Goal: Check status: Check status

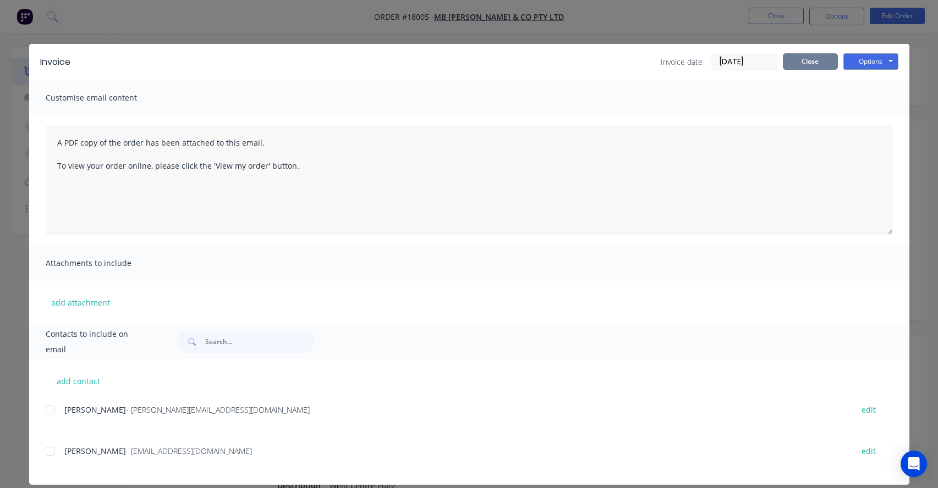
click at [804, 56] on button "Close" at bounding box center [810, 61] width 55 height 17
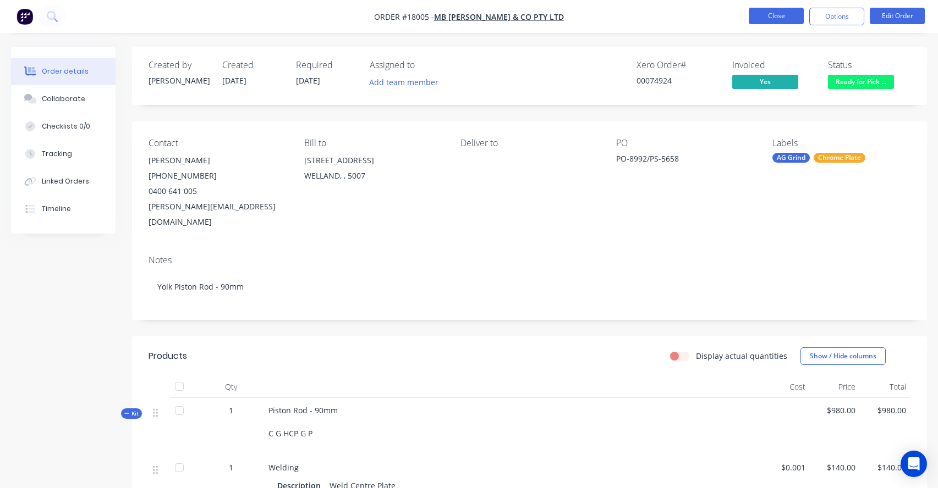
click at [778, 15] on button "Close" at bounding box center [776, 16] width 55 height 17
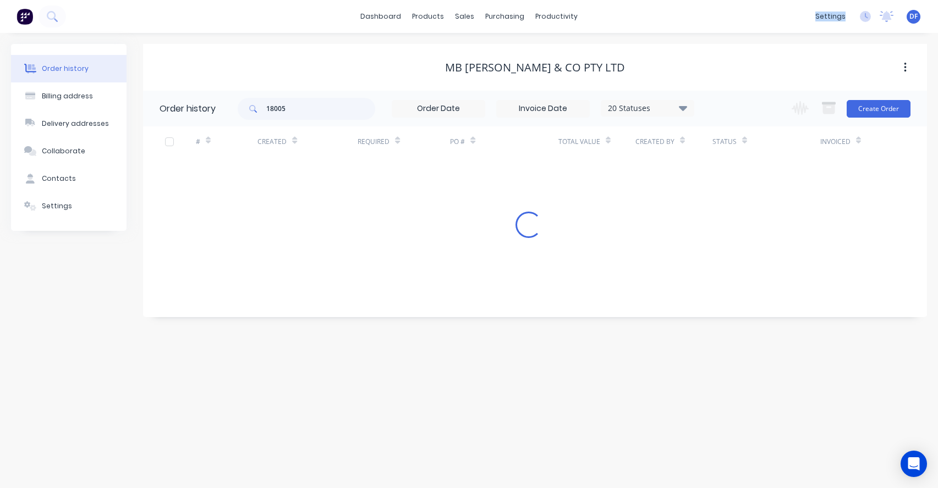
click at [778, 15] on div "dashboard products sales purchasing productivity dashboard products Product Cat…" at bounding box center [469, 16] width 938 height 33
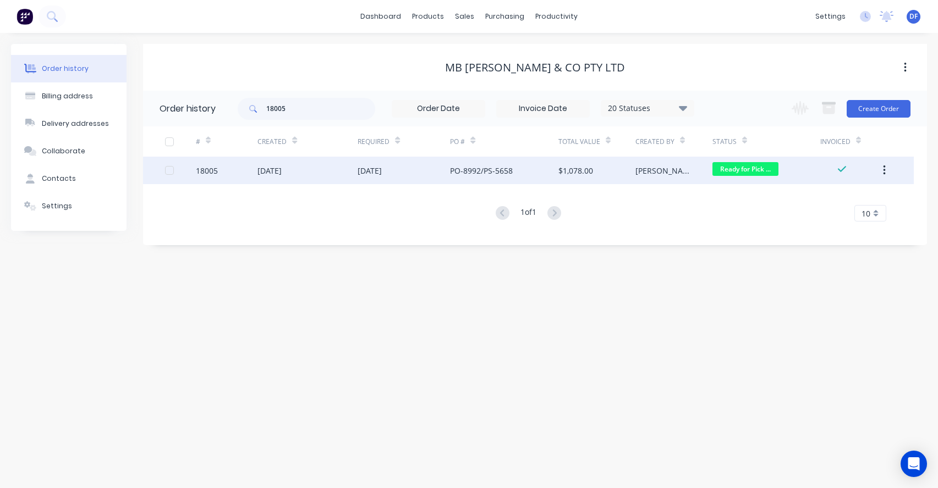
click at [611, 168] on div "$1,078.00" at bounding box center [596, 171] width 77 height 28
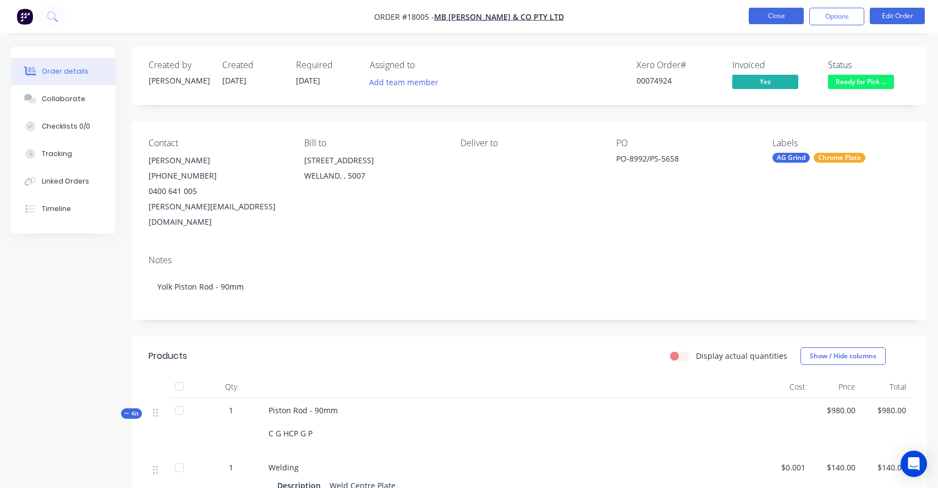
click at [774, 17] on button "Close" at bounding box center [776, 16] width 55 height 17
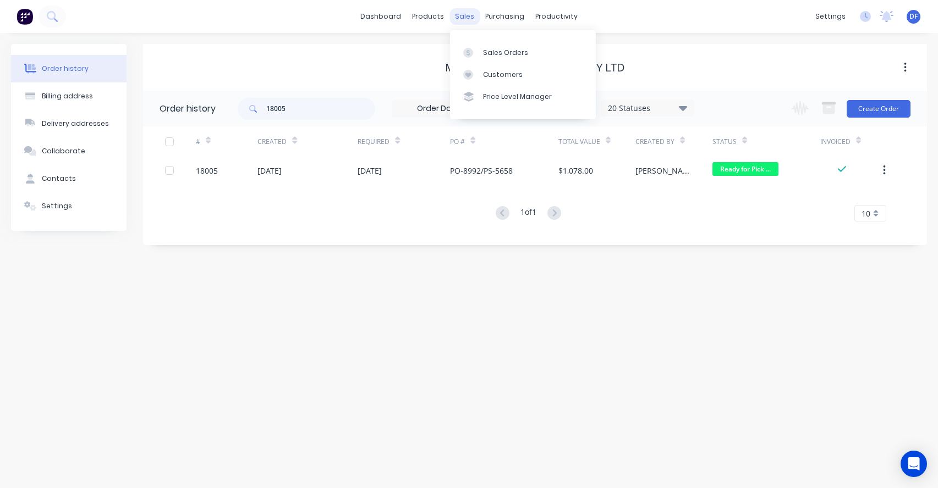
click at [464, 14] on div "sales" at bounding box center [464, 16] width 30 height 17
click at [464, 16] on div "sales" at bounding box center [464, 16] width 30 height 17
click at [496, 46] on link "Sales Orders" at bounding box center [523, 52] width 146 height 22
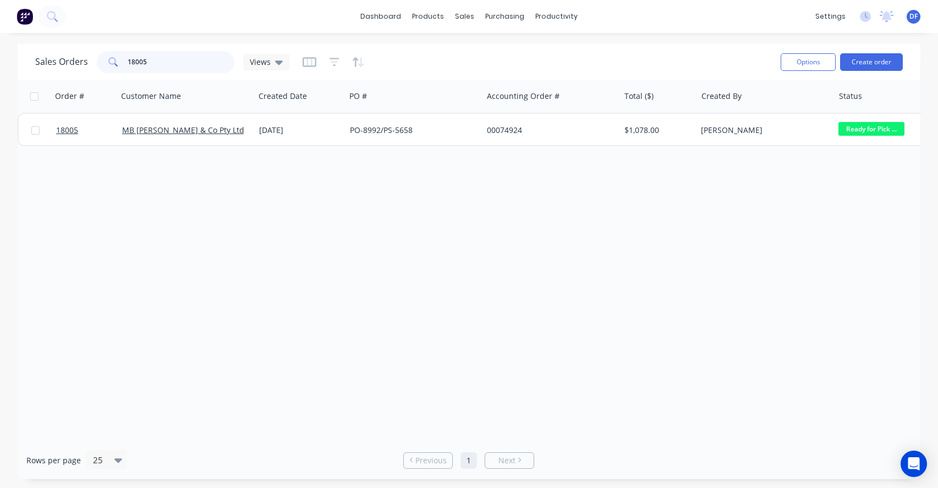
click at [169, 62] on input "18005" at bounding box center [181, 62] width 107 height 22
type input "down"
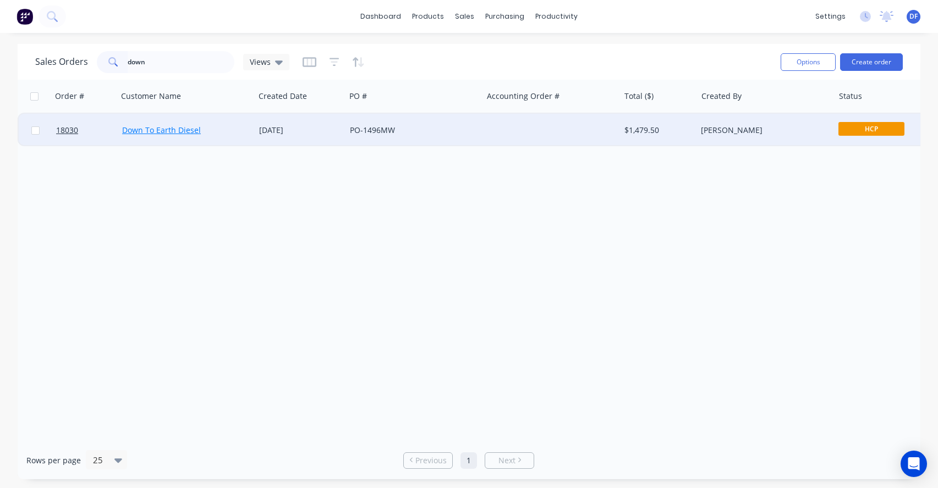
click at [173, 129] on link "Down To Earth Diesel" at bounding box center [161, 130] width 79 height 10
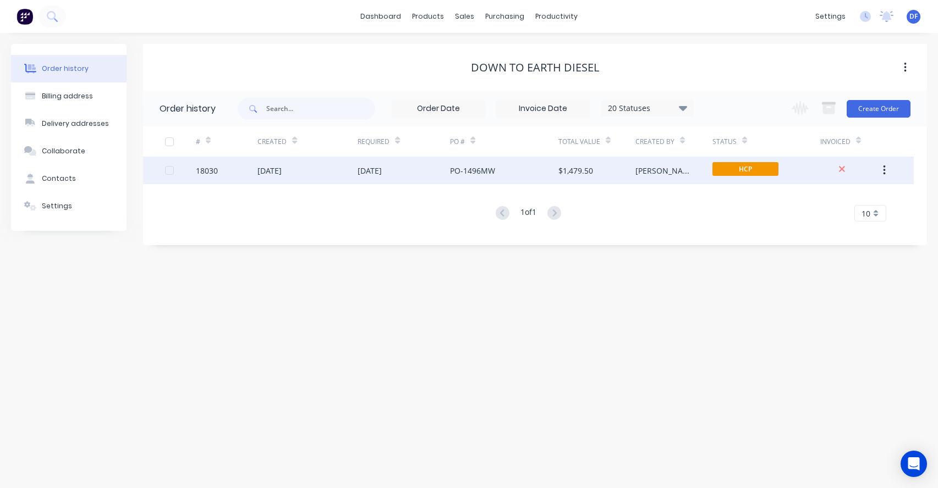
click at [477, 170] on div "PO-1496MW" at bounding box center [472, 171] width 45 height 12
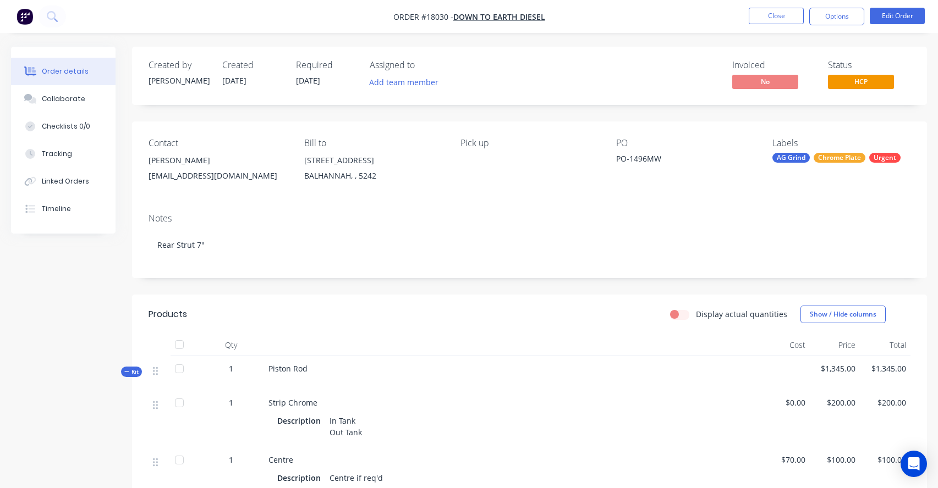
click at [24, 15] on img "button" at bounding box center [25, 16] width 17 height 17
